Goal: Task Accomplishment & Management: Complete application form

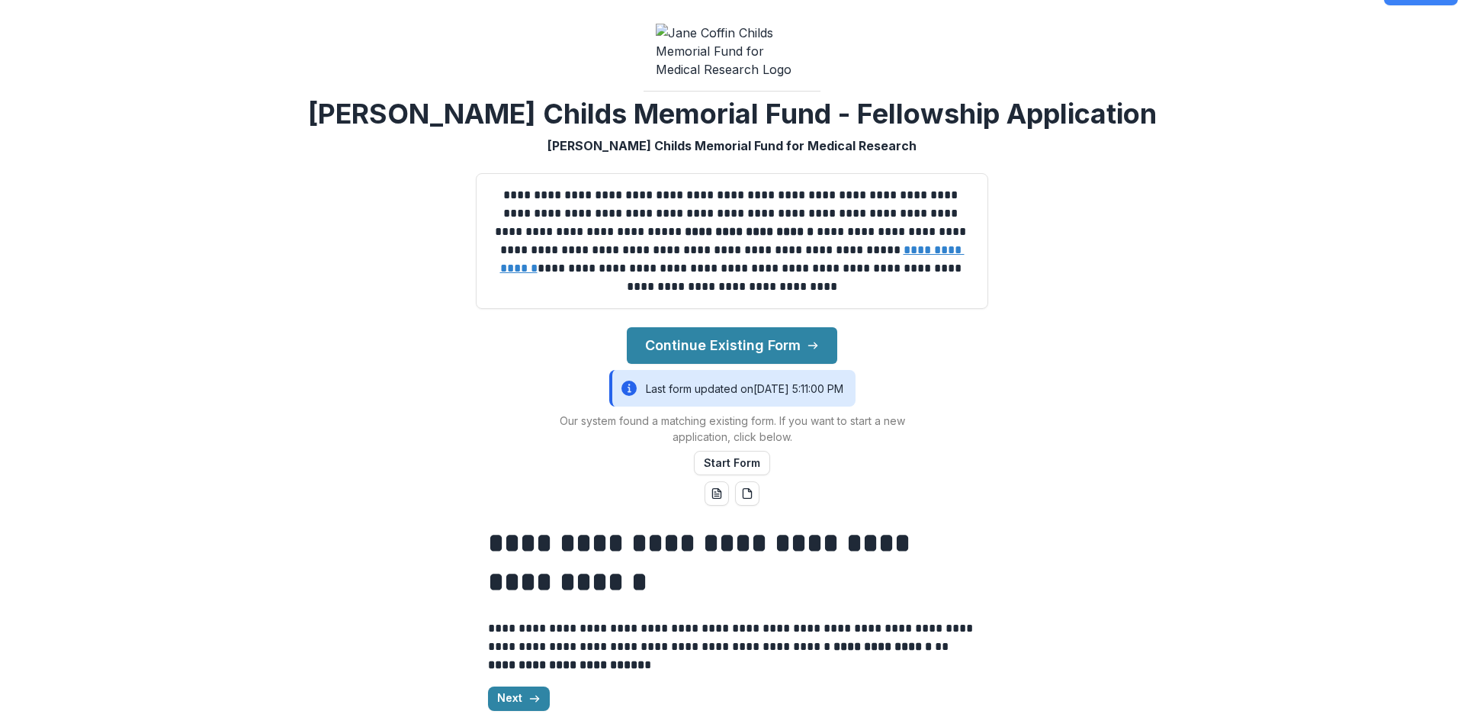
scroll to position [48, 0]
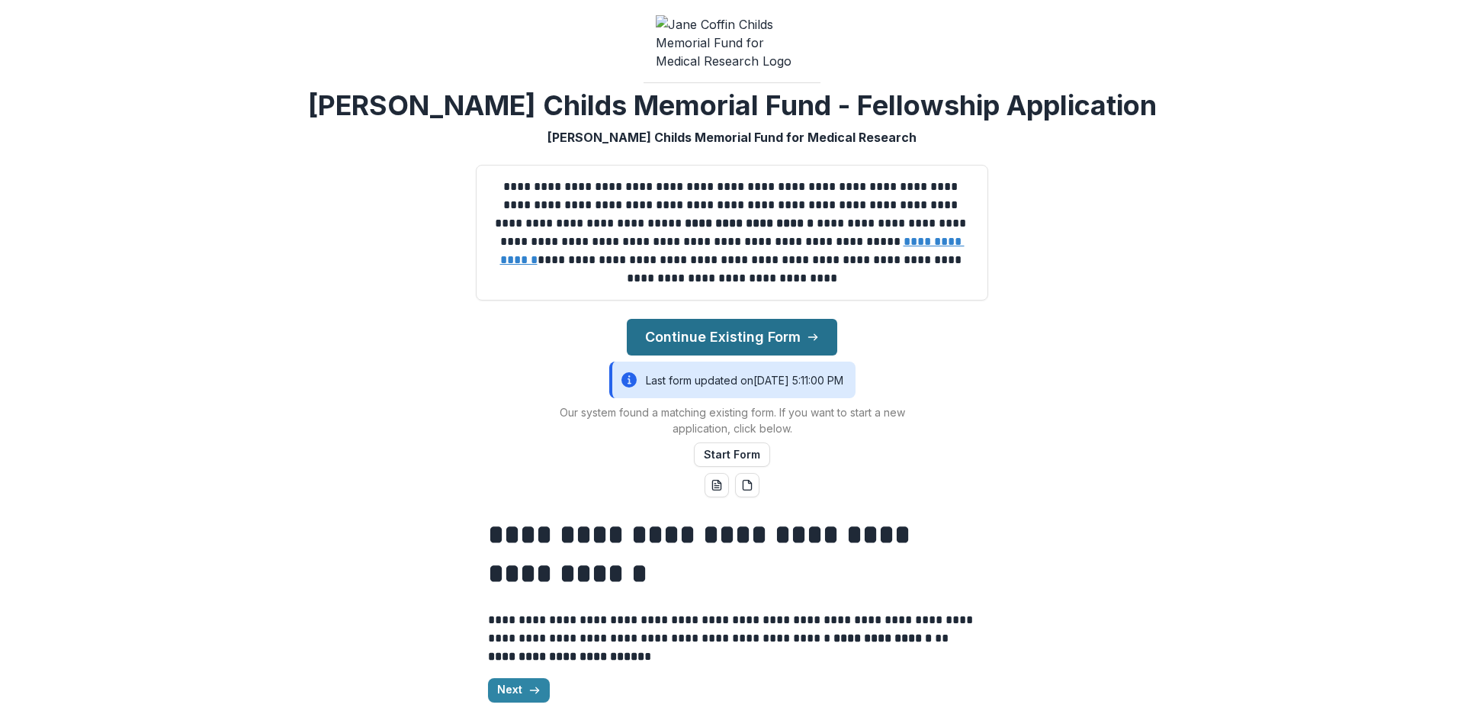
click at [755, 329] on button "Continue Existing Form" at bounding box center [732, 337] width 210 height 37
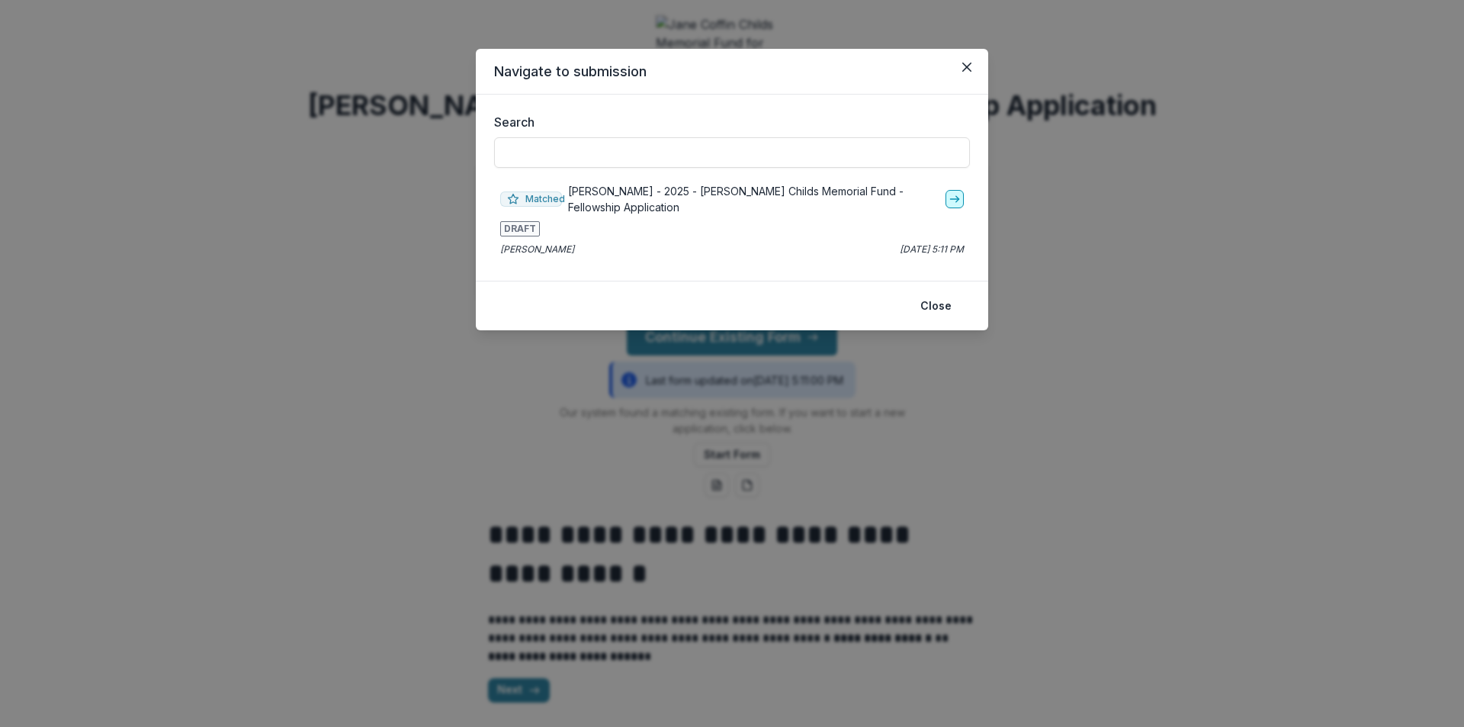
click at [957, 202] on icon "go-to" at bounding box center [955, 199] width 12 height 12
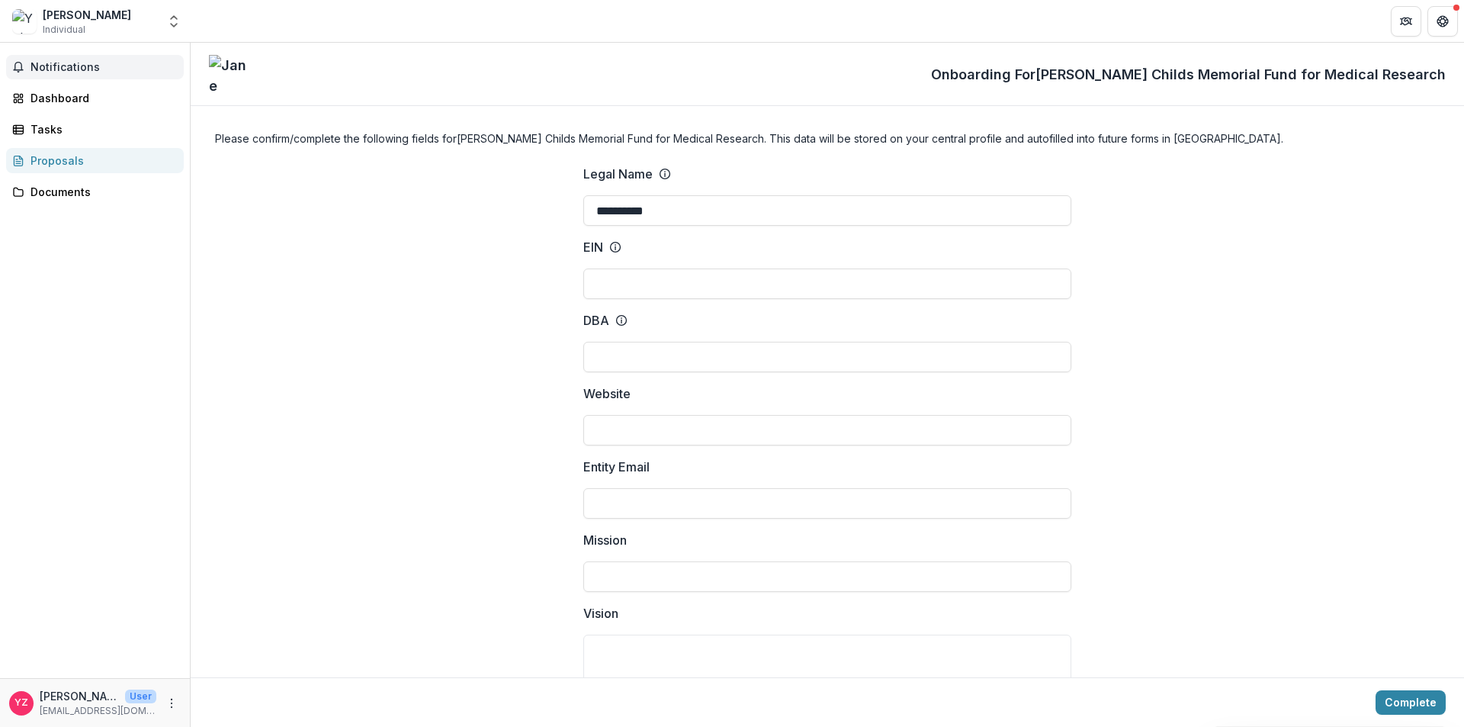
click at [54, 66] on span "Notifications" at bounding box center [103, 67] width 147 height 13
click at [63, 94] on div "Dashboard" at bounding box center [100, 98] width 141 height 16
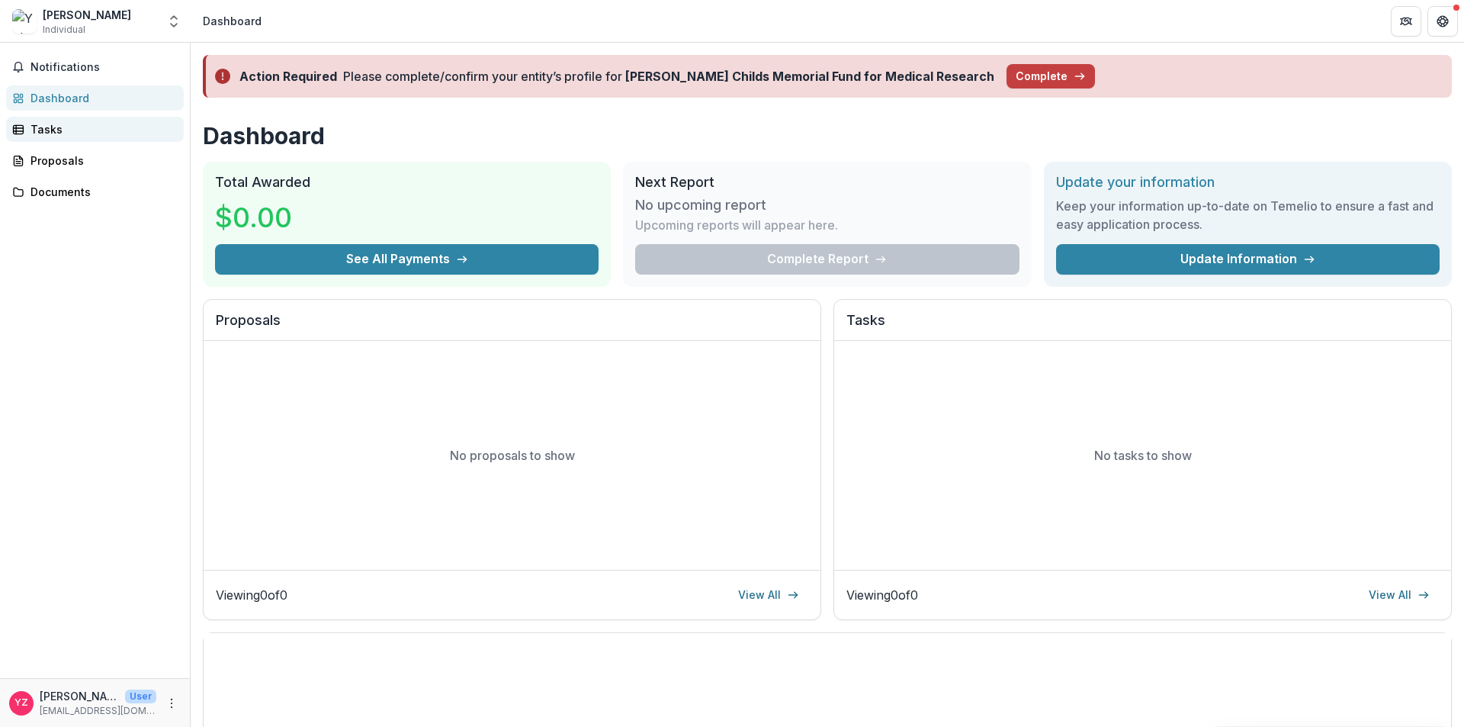
click at [72, 130] on div "Tasks" at bounding box center [100, 129] width 141 height 16
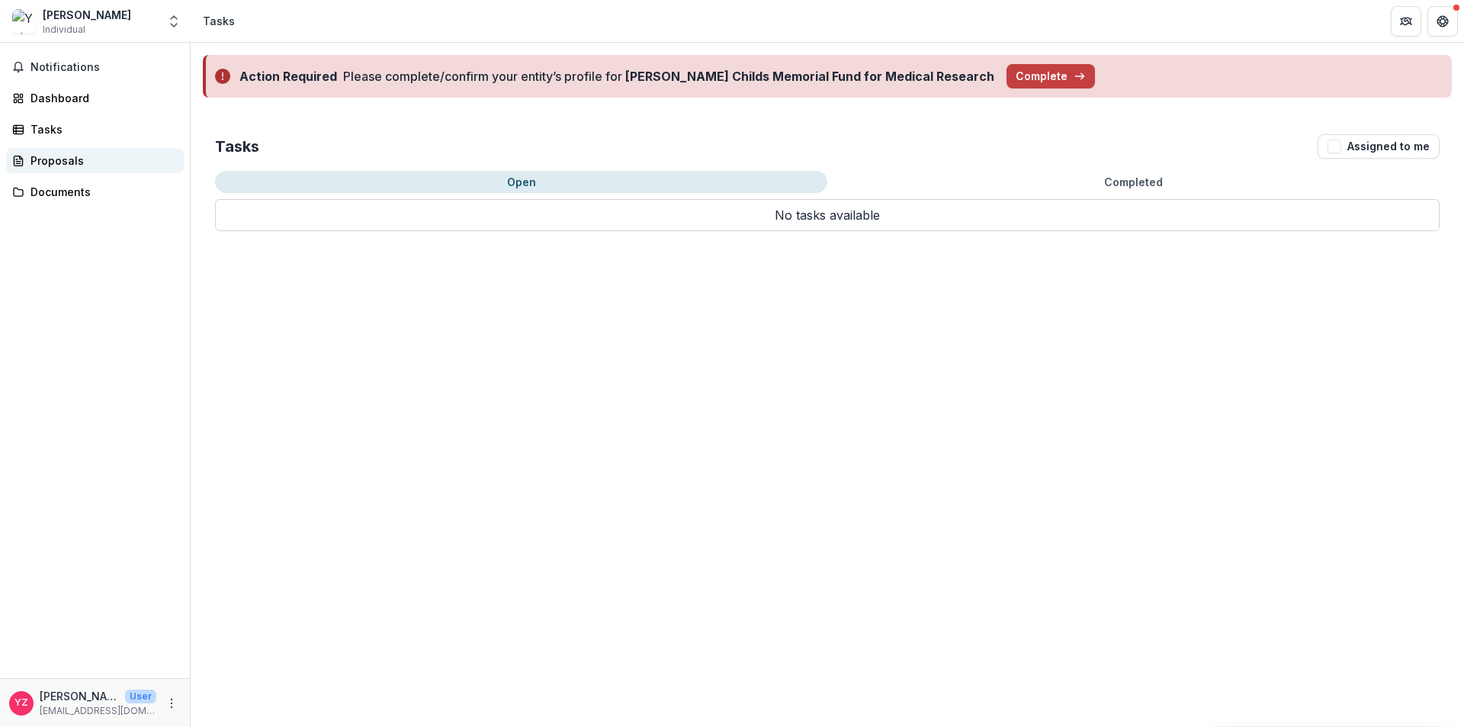
click at [74, 156] on div "Proposals" at bounding box center [100, 160] width 141 height 16
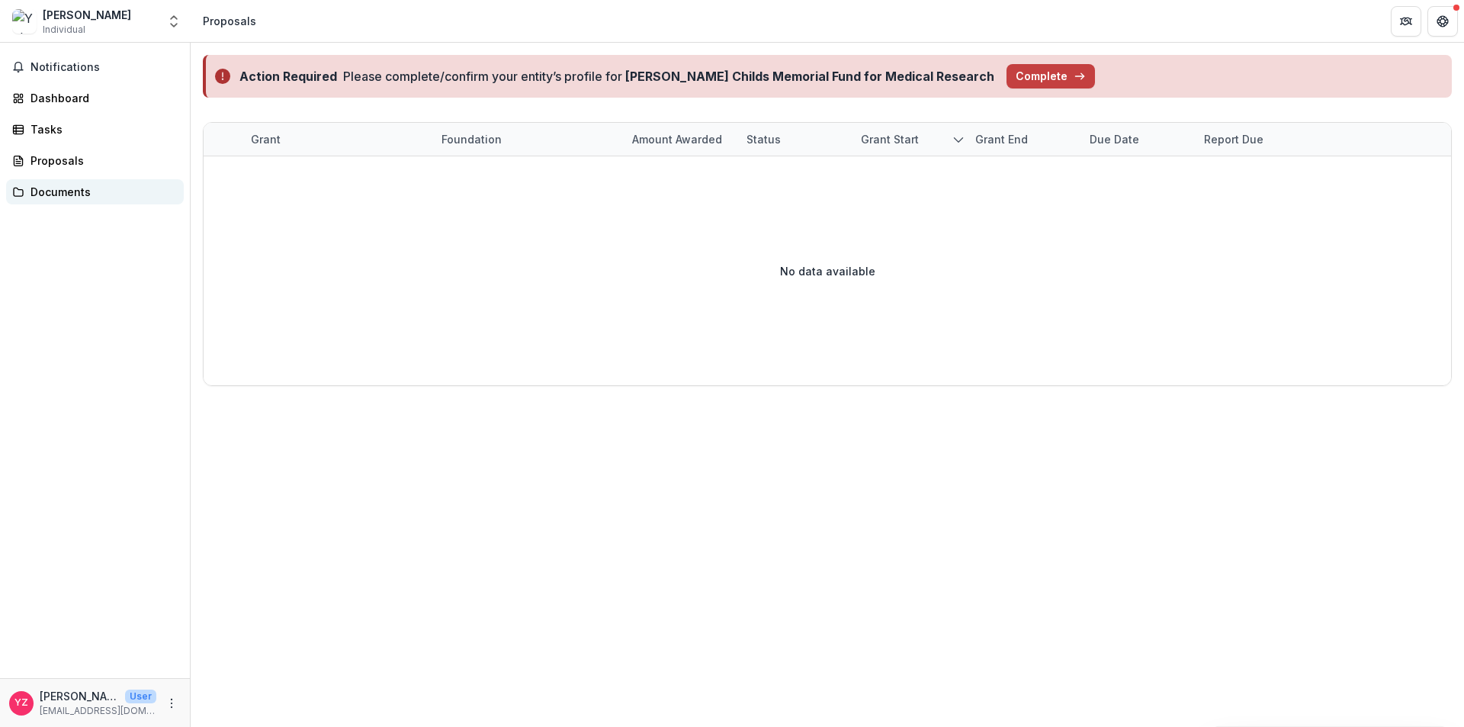
click at [72, 201] on link "Documents" at bounding box center [95, 191] width 178 height 25
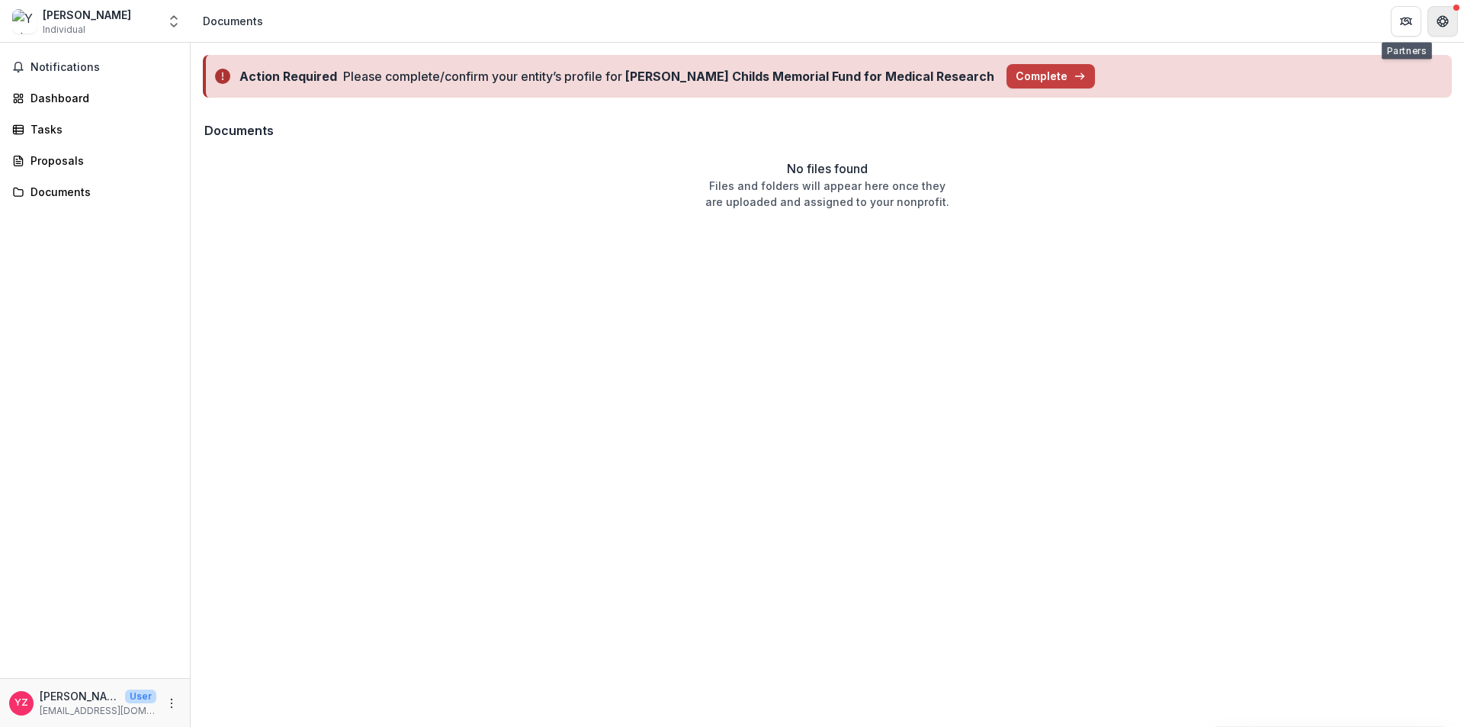
click at [1443, 16] on icon "Get Help" at bounding box center [1443, 17] width 4 height 3
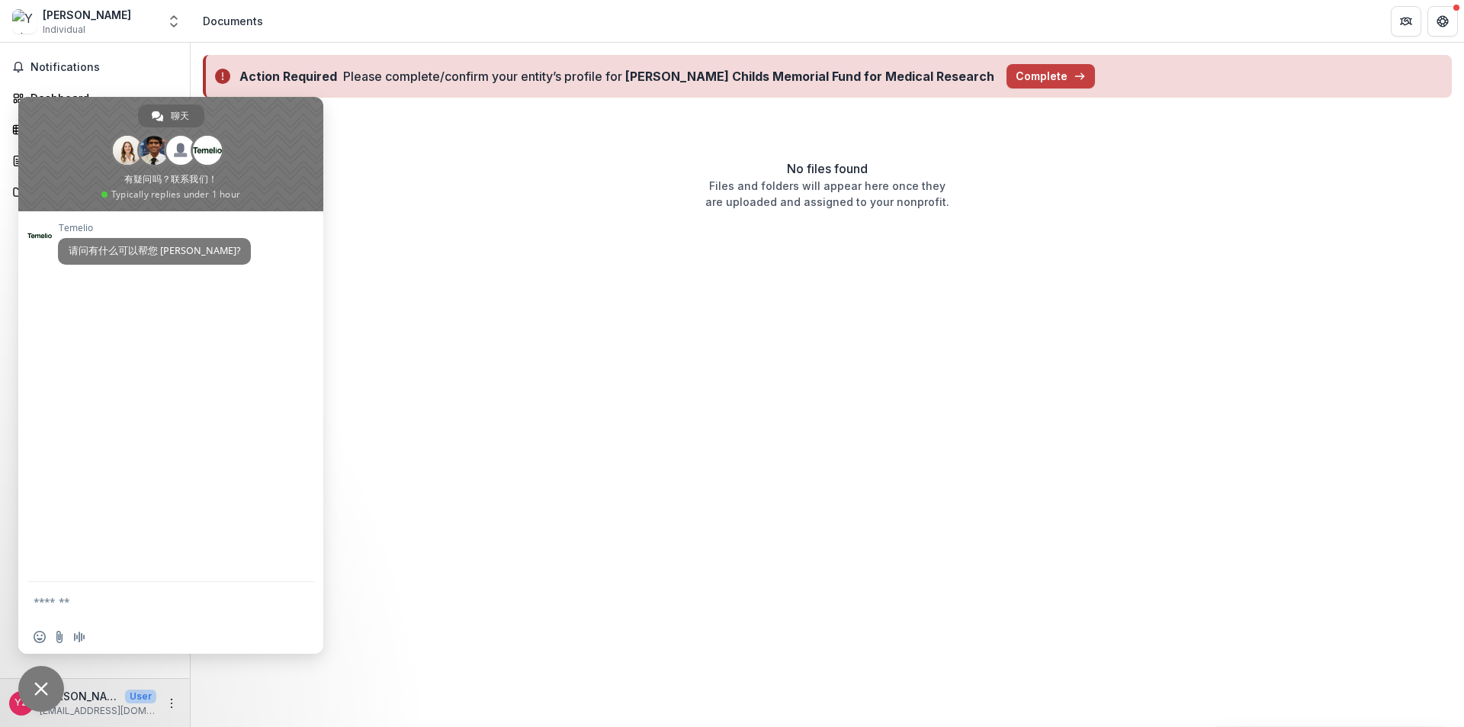
click at [495, 465] on div "Action Required Please complete/confirm your entity’s profile for [PERSON_NAME]…" at bounding box center [827, 385] width 1273 height 684
click at [41, 689] on span "关闭聊天" at bounding box center [41, 689] width 14 height 14
